Goal: Entertainment & Leisure: Consume media (video, audio)

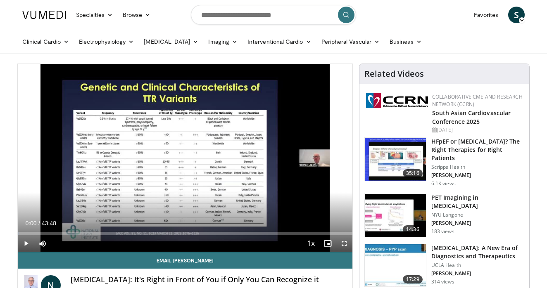
click at [25, 244] on span "Video Player" at bounding box center [26, 244] width 17 height 17
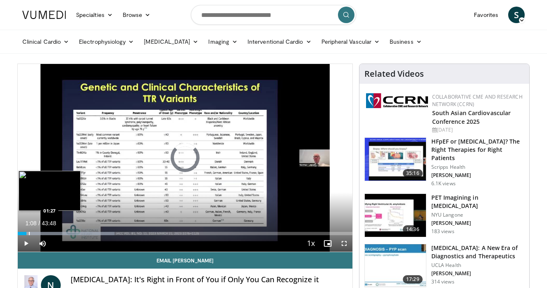
drag, startPoint x: 26, startPoint y: 232, endPoint x: 31, endPoint y: 232, distance: 5.0
click at [30, 232] on div "Progress Bar" at bounding box center [29, 233] width 1 height 3
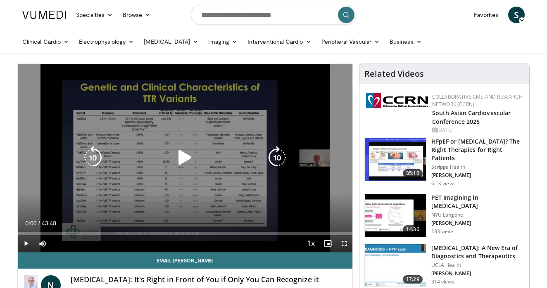
click at [183, 159] on icon "Video Player" at bounding box center [185, 157] width 23 height 23
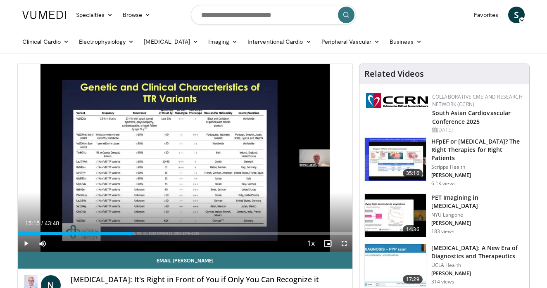
drag, startPoint x: 50, startPoint y: 233, endPoint x: 134, endPoint y: 236, distance: 84.7
click at [134, 236] on div "Current Time 15:15 / Duration 43:48 Play Skip Backward Skip Forward Mute 0% Loa…" at bounding box center [185, 244] width 335 height 17
